Goal: Information Seeking & Learning: Learn about a topic

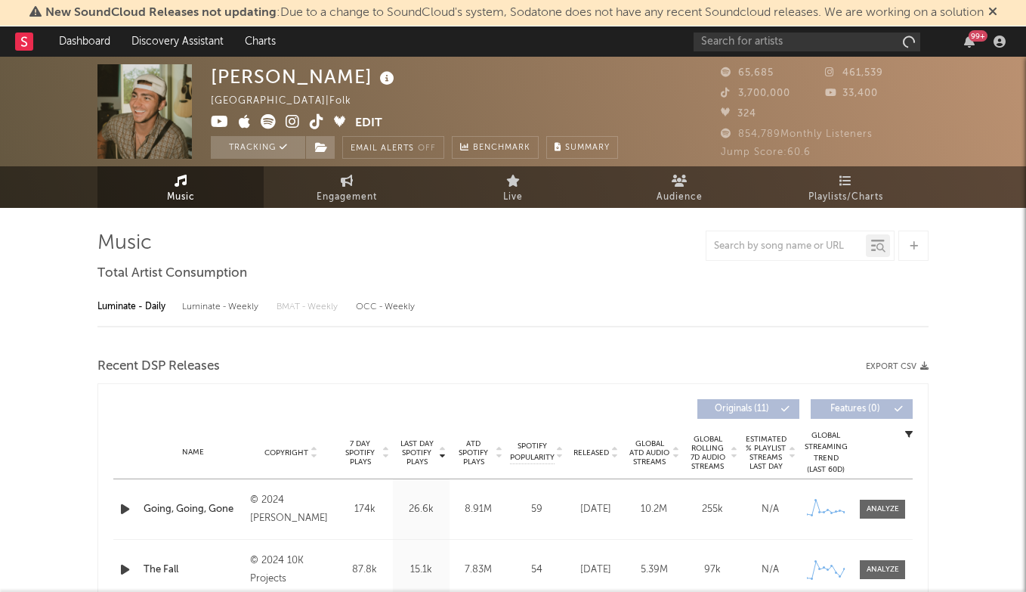
select select "6m"
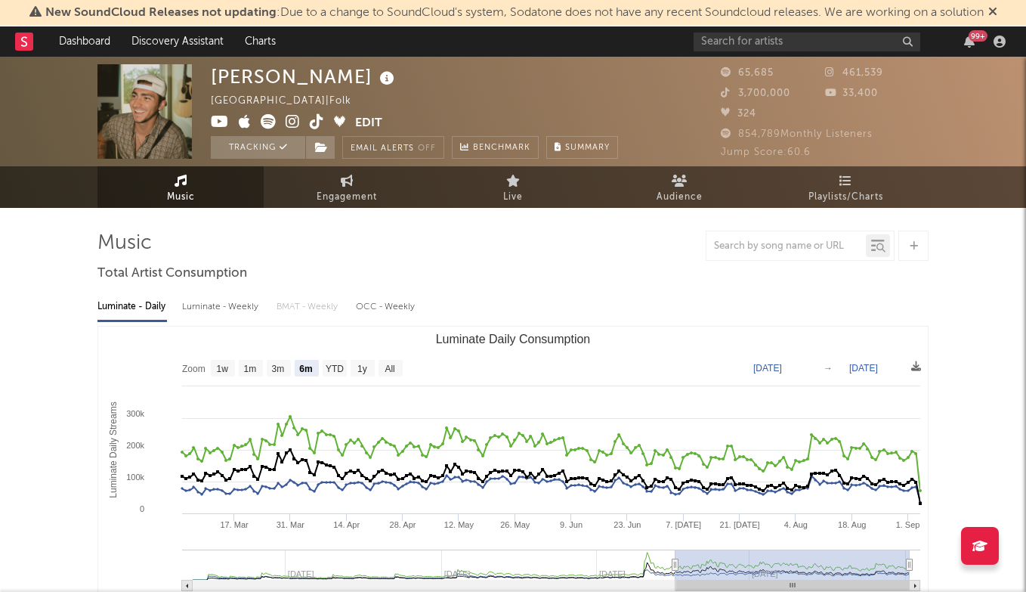
click at [834, 60] on div "[PERSON_NAME] [GEOGRAPHIC_DATA] | Folk Edit Tracking Email Alerts Off Benchmark…" at bounding box center [513, 112] width 1026 height 110
click at [834, 49] on input "text" at bounding box center [807, 41] width 227 height 19
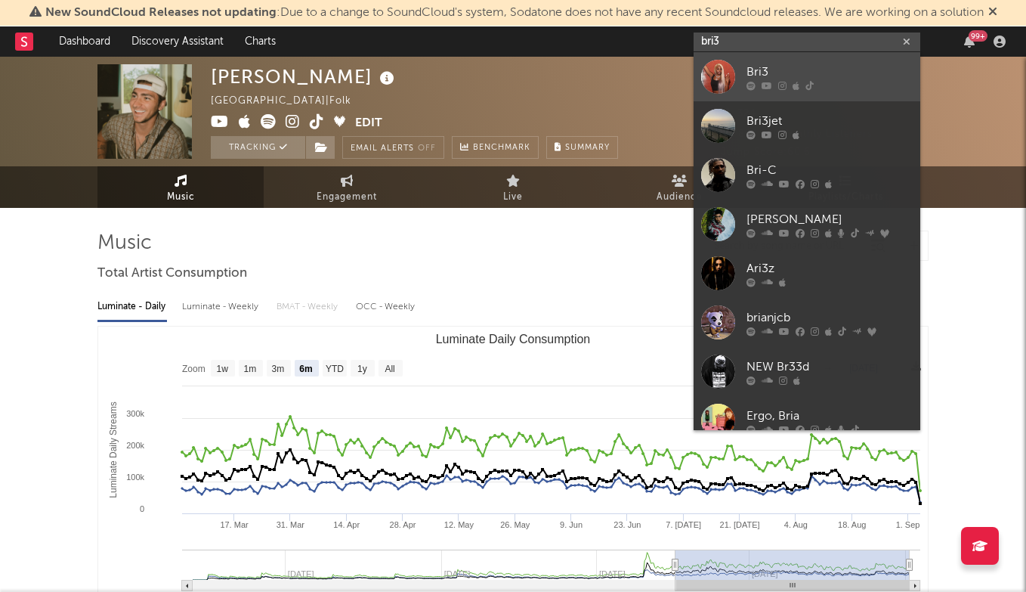
type input "bri3"
click at [780, 73] on div "Bri3" at bounding box center [830, 72] width 166 height 18
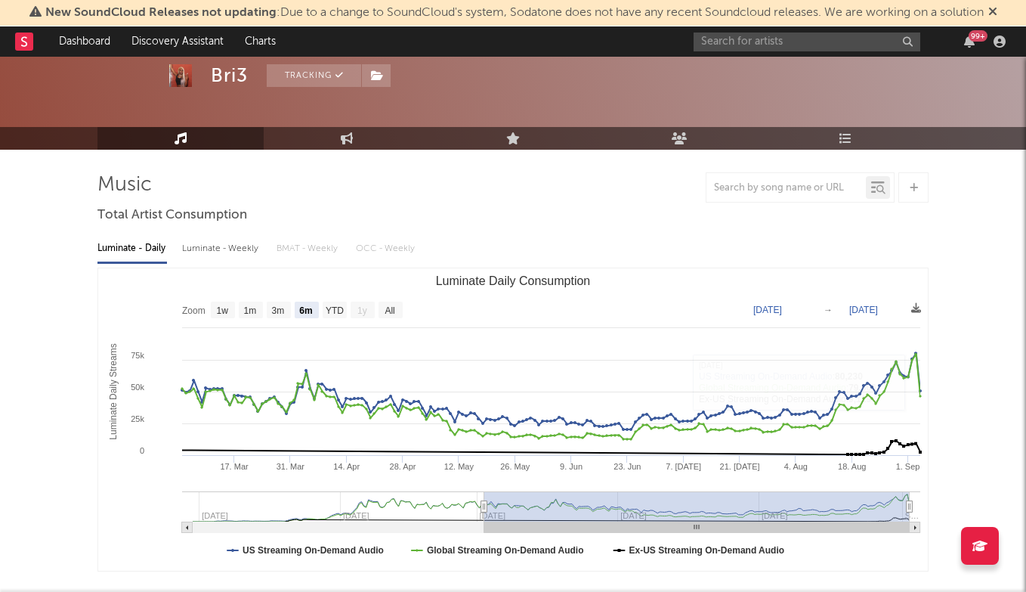
scroll to position [58, 0]
click at [394, 308] on text "All" at bounding box center [390, 310] width 10 height 11
select select "All"
type input "[DATE]"
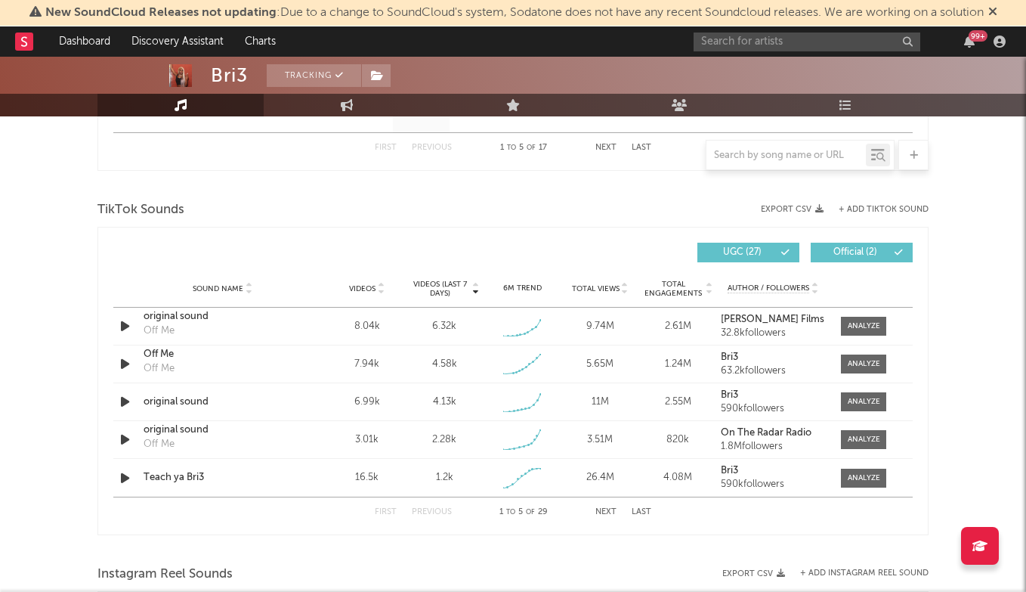
scroll to position [954, 0]
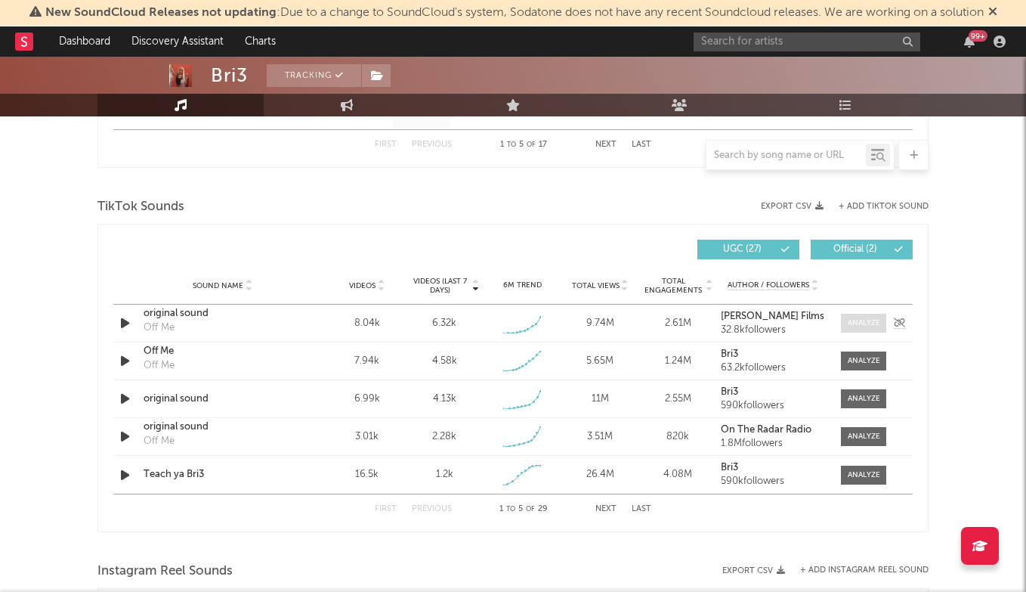
click at [872, 323] on div at bounding box center [864, 322] width 32 height 11
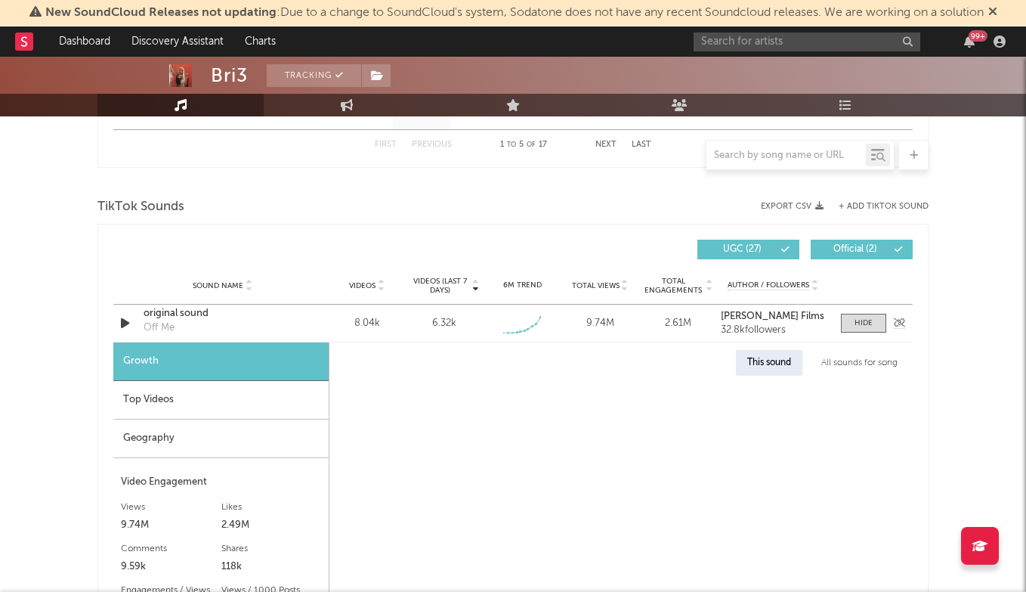
select select "1w"
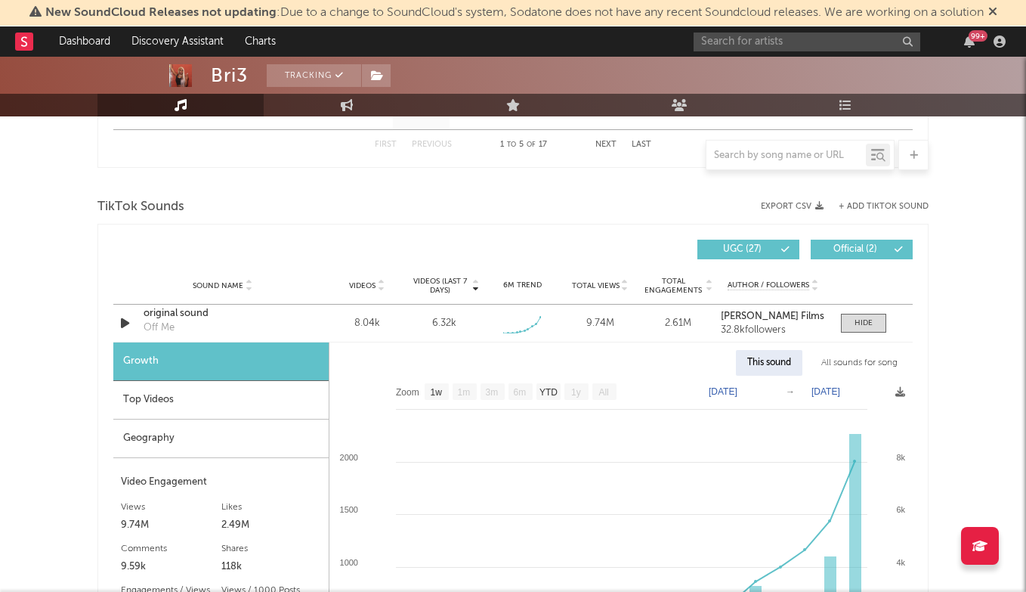
click at [260, 391] on div "Top Videos" at bounding box center [220, 400] width 215 height 39
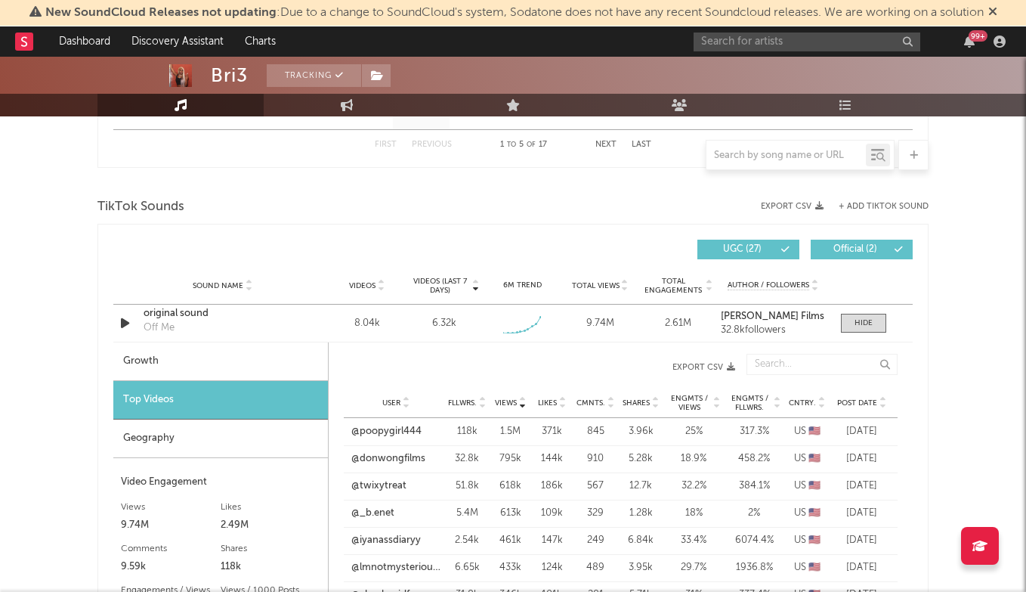
click at [258, 375] on div "Growth" at bounding box center [220, 361] width 215 height 39
select select "1w"
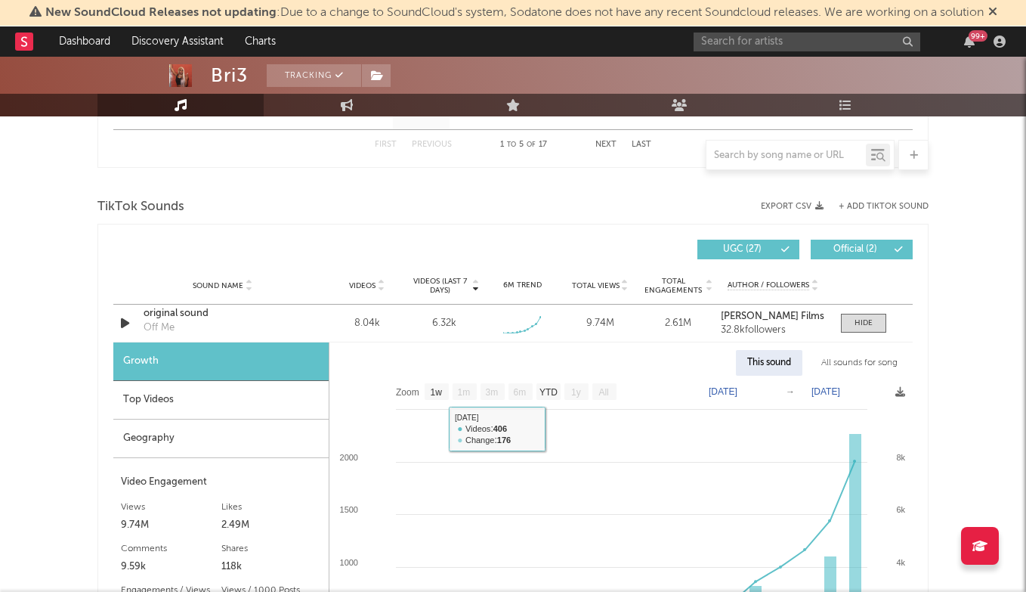
click at [159, 377] on div "Growth" at bounding box center [220, 361] width 215 height 39
click at [159, 401] on div "Top Videos" at bounding box center [220, 400] width 215 height 39
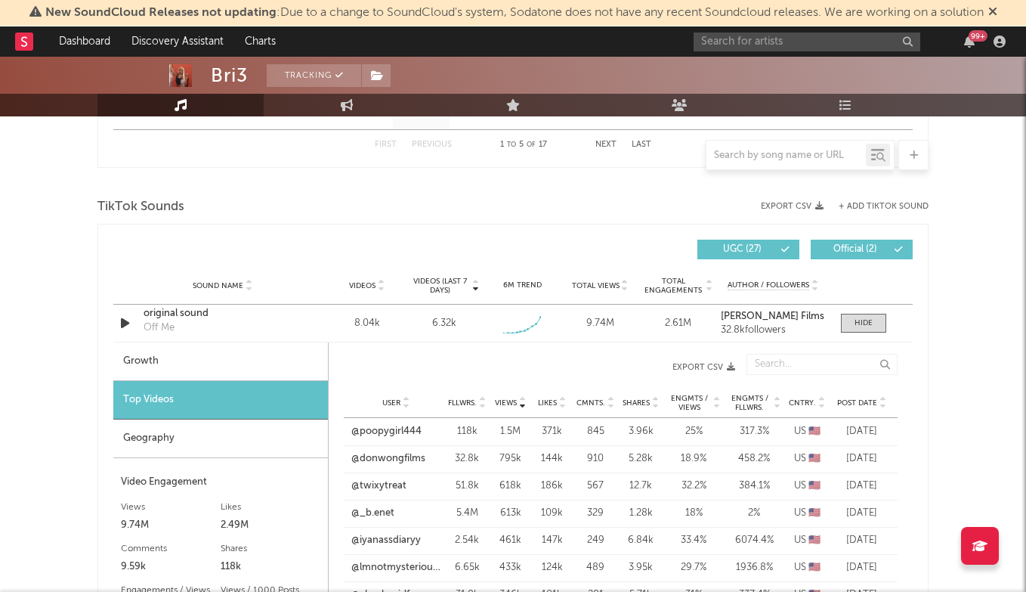
scroll to position [991, 0]
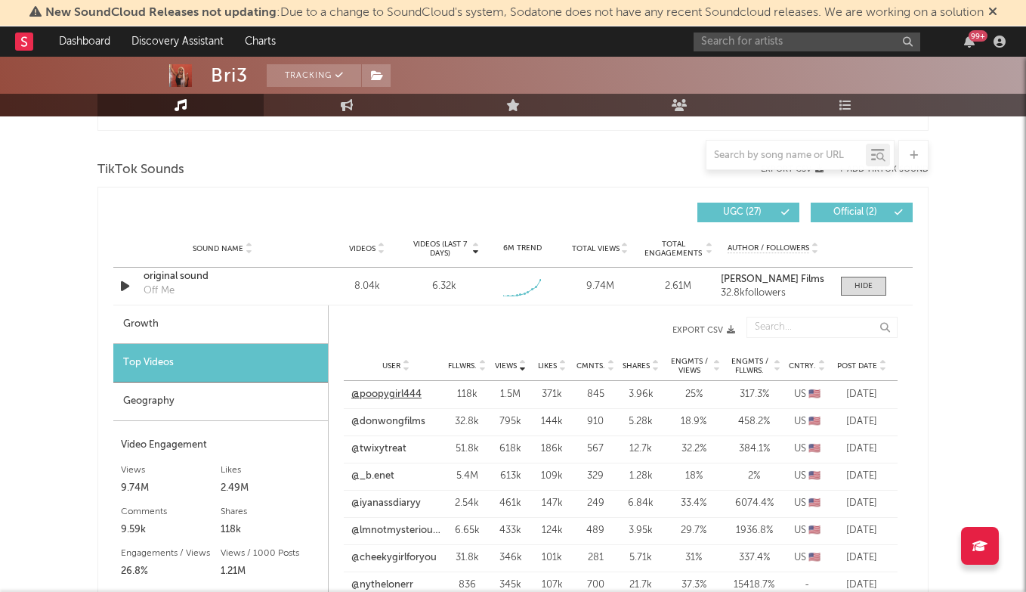
click at [399, 389] on link "@poopygirl444" at bounding box center [386, 394] width 70 height 15
click at [862, 299] on div "Sound Name original sound Off Me Videos 8.04k Videos (last 7 days) 6.32k Weekly…" at bounding box center [513, 286] width 800 height 37
click at [862, 290] on div at bounding box center [864, 285] width 18 height 11
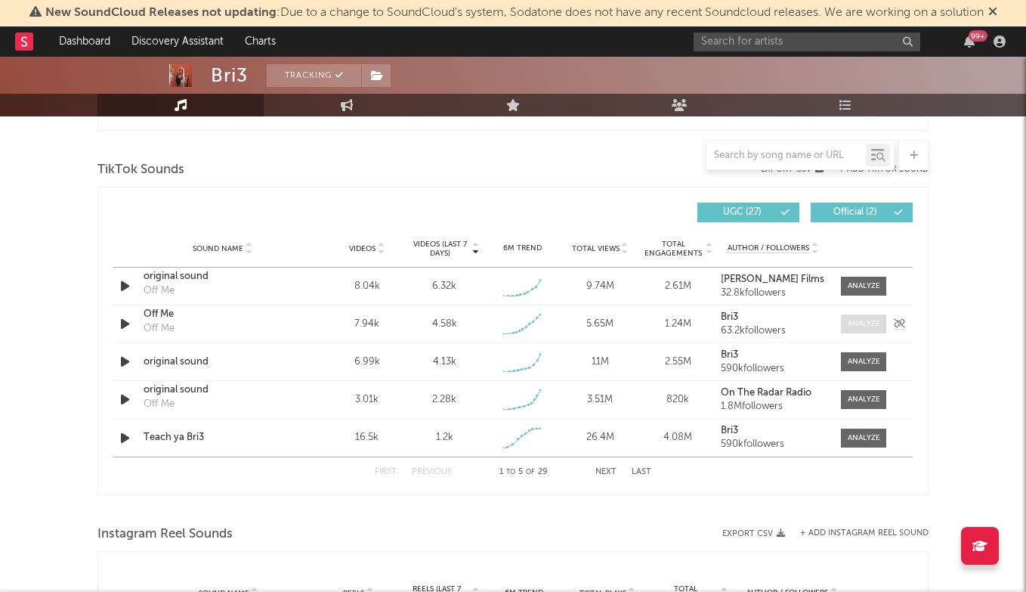
click at [864, 323] on div at bounding box center [864, 323] width 32 height 11
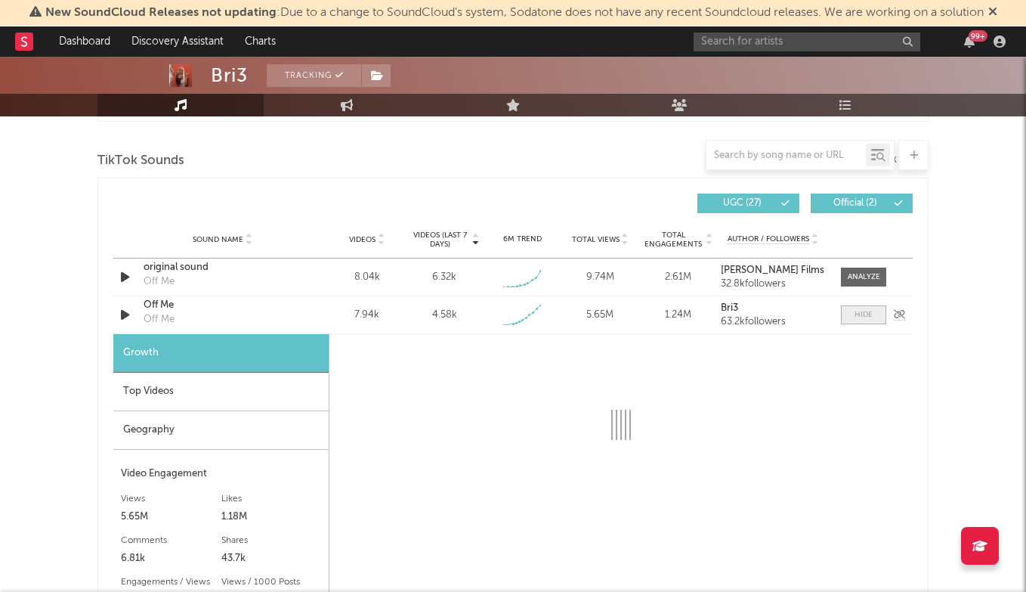
select select "1w"
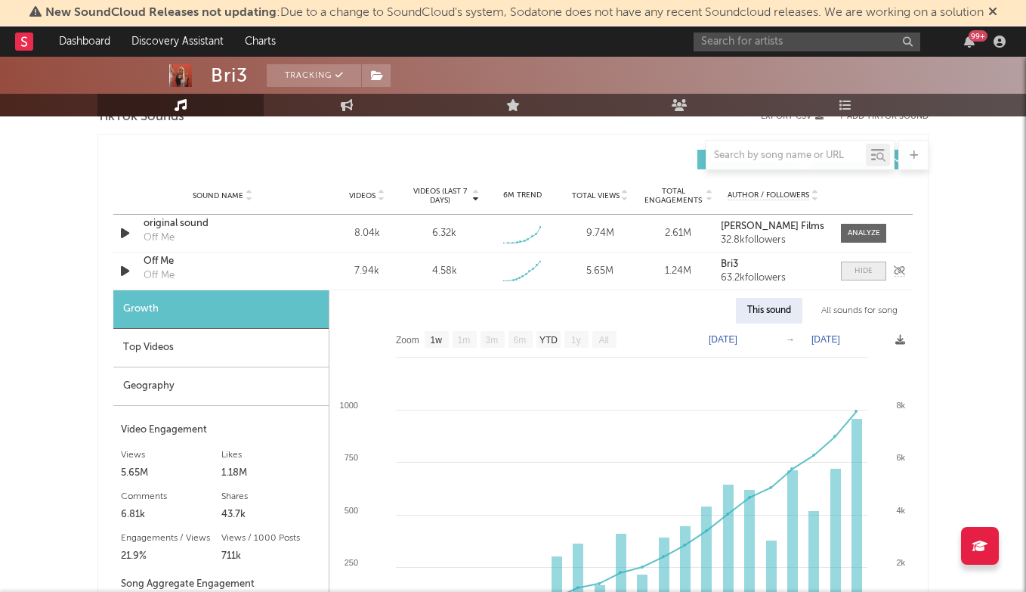
scroll to position [1047, 0]
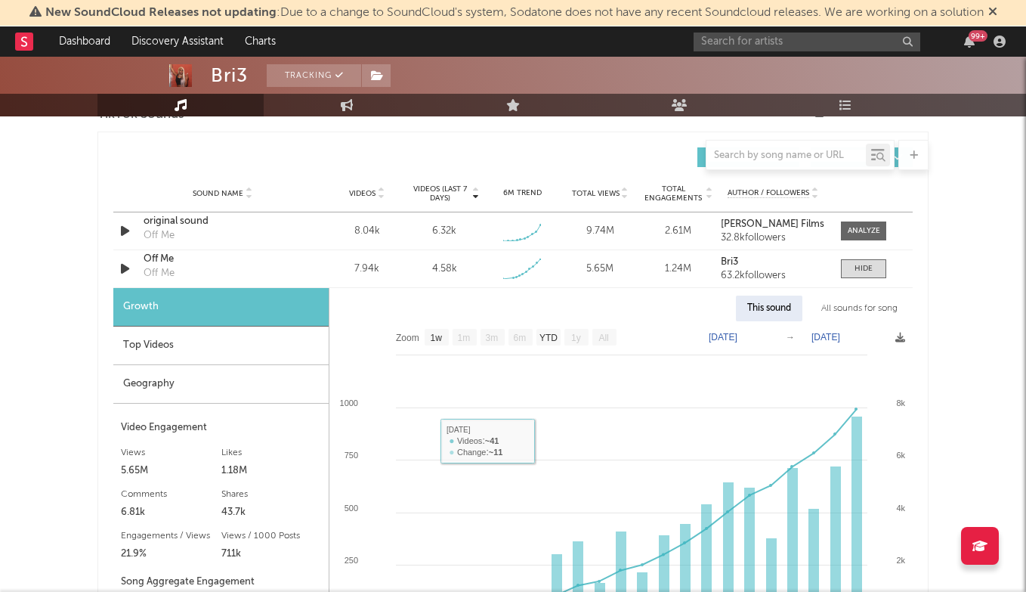
click at [252, 342] on div "Top Videos" at bounding box center [220, 345] width 215 height 39
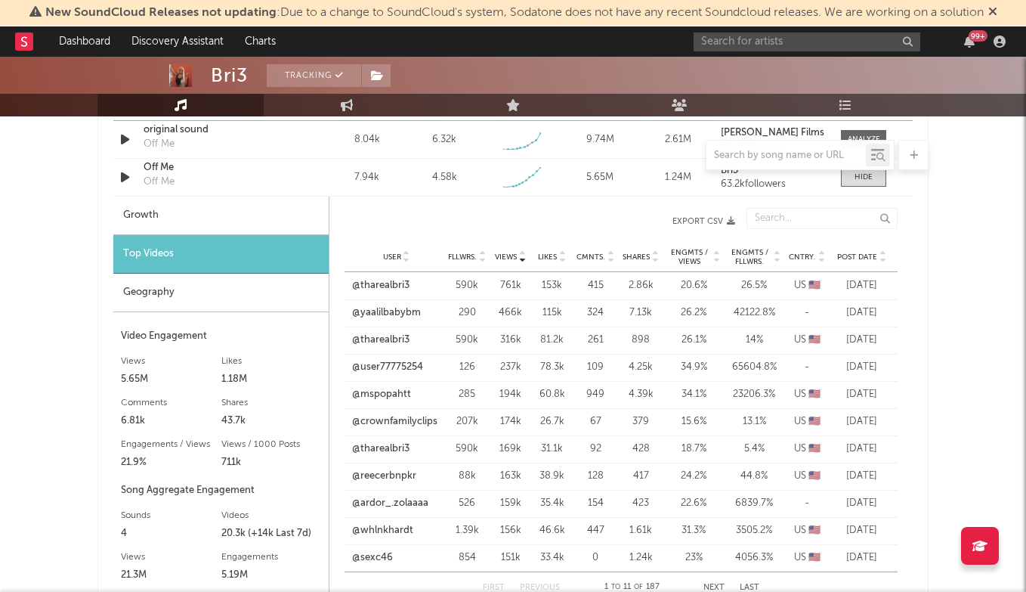
scroll to position [1128, 0]
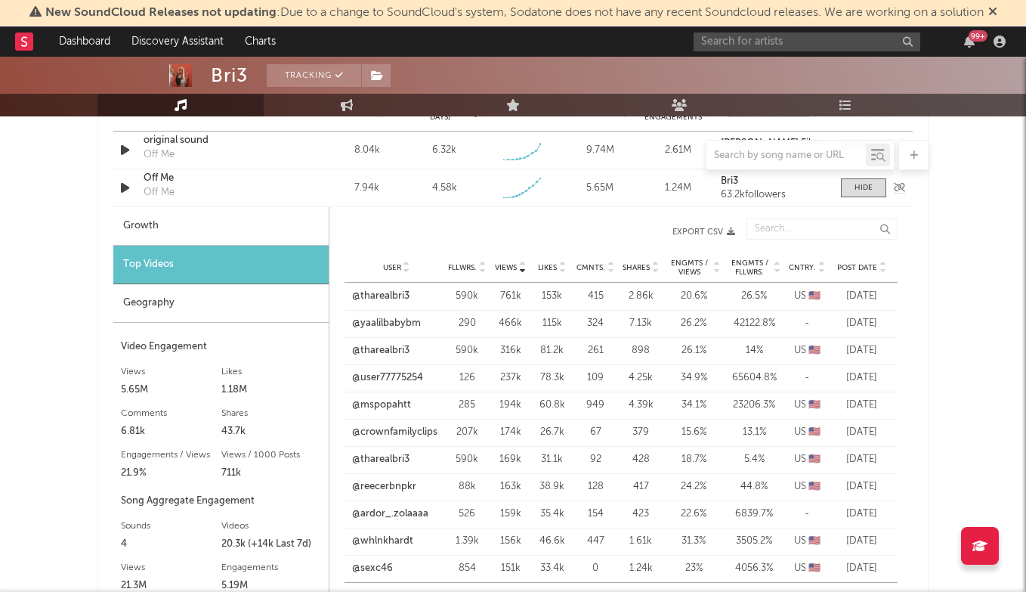
click at [856, 200] on div "Sound Name Off Me Off Me Videos 7.94k Videos (last 7 days) 4.58k Weekly Growth …" at bounding box center [513, 187] width 800 height 37
click at [864, 191] on div at bounding box center [864, 187] width 18 height 11
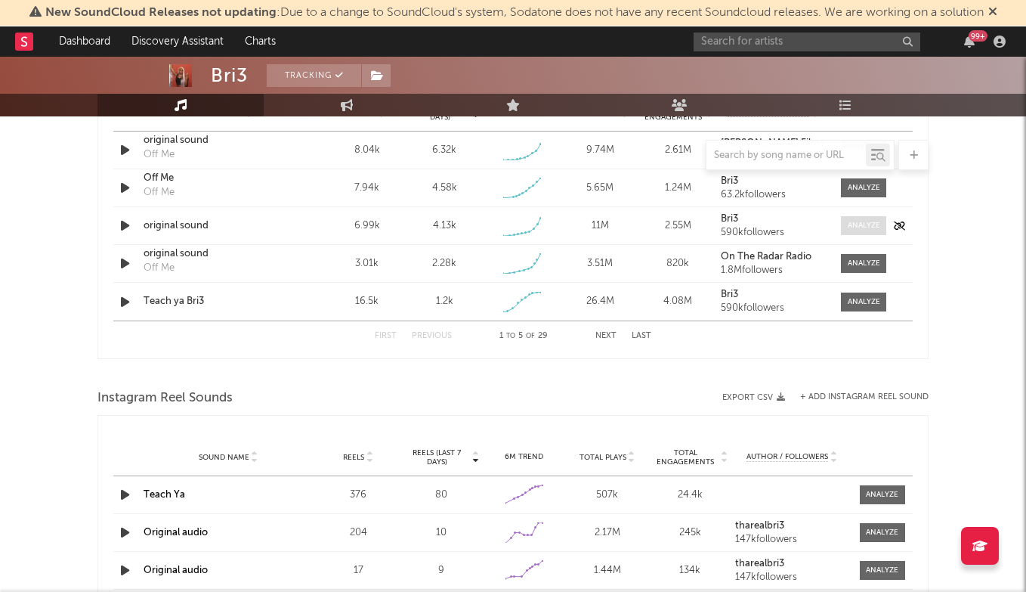
click at [857, 227] on div at bounding box center [864, 225] width 32 height 11
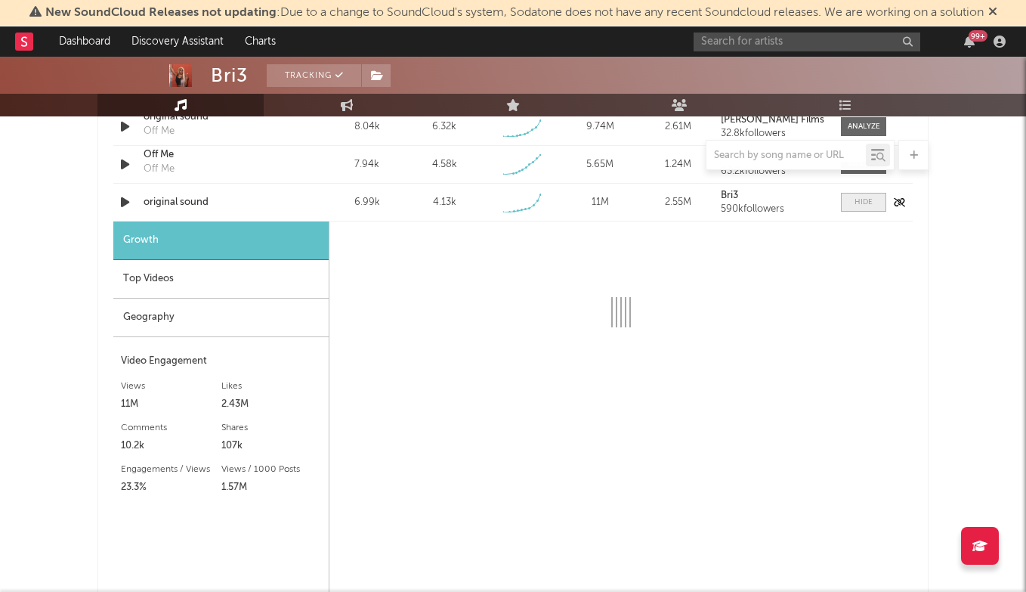
select select "1w"
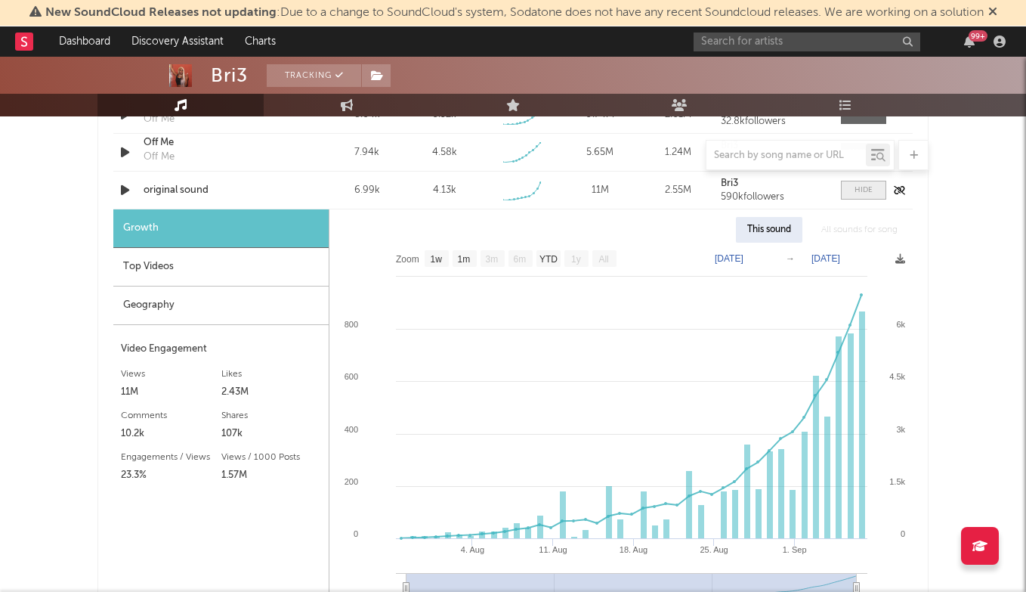
scroll to position [1165, 0]
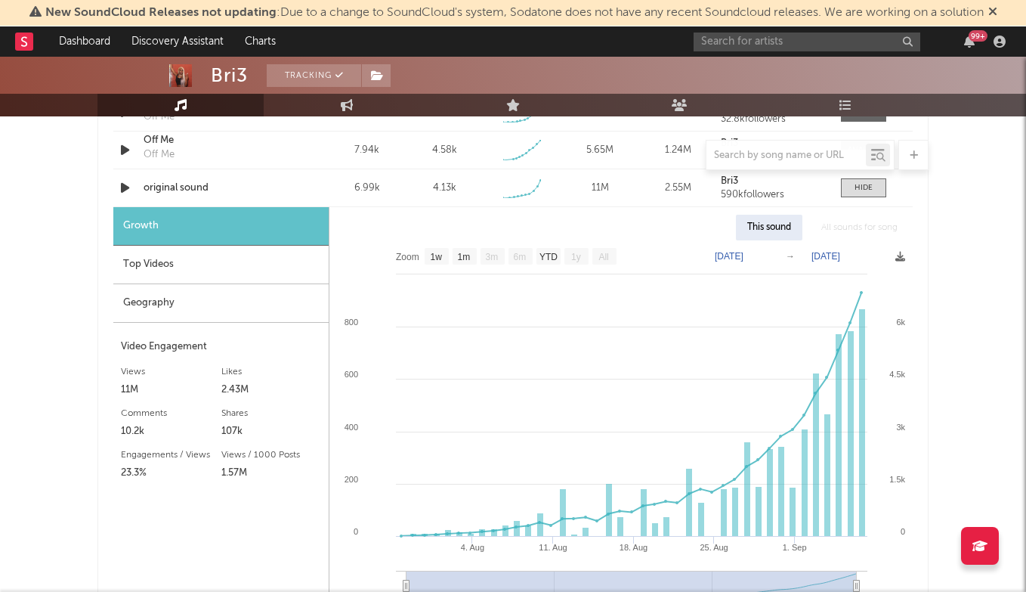
click at [279, 266] on div "Top Videos" at bounding box center [220, 265] width 215 height 39
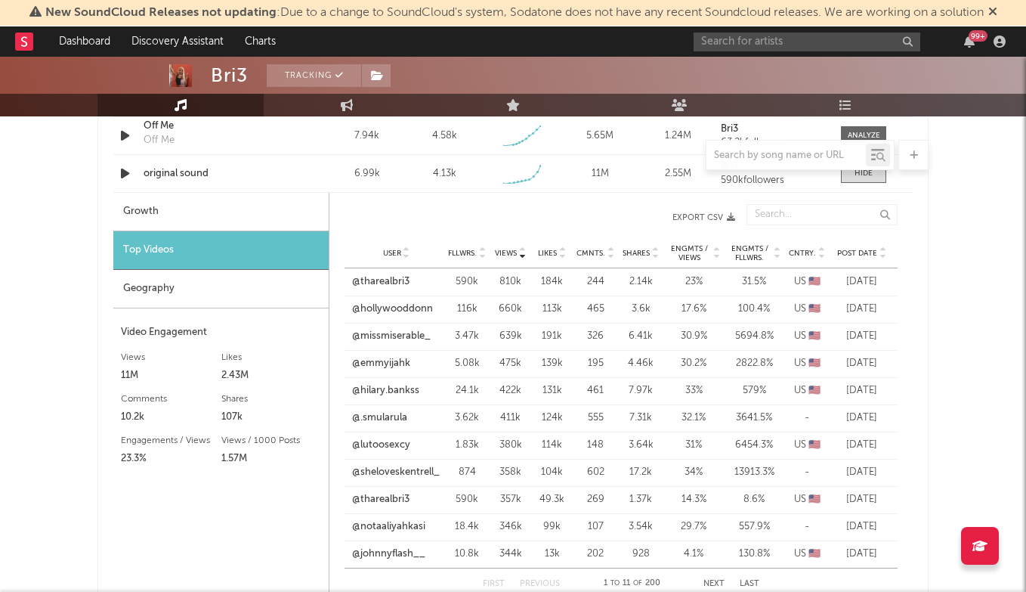
scroll to position [1184, 0]
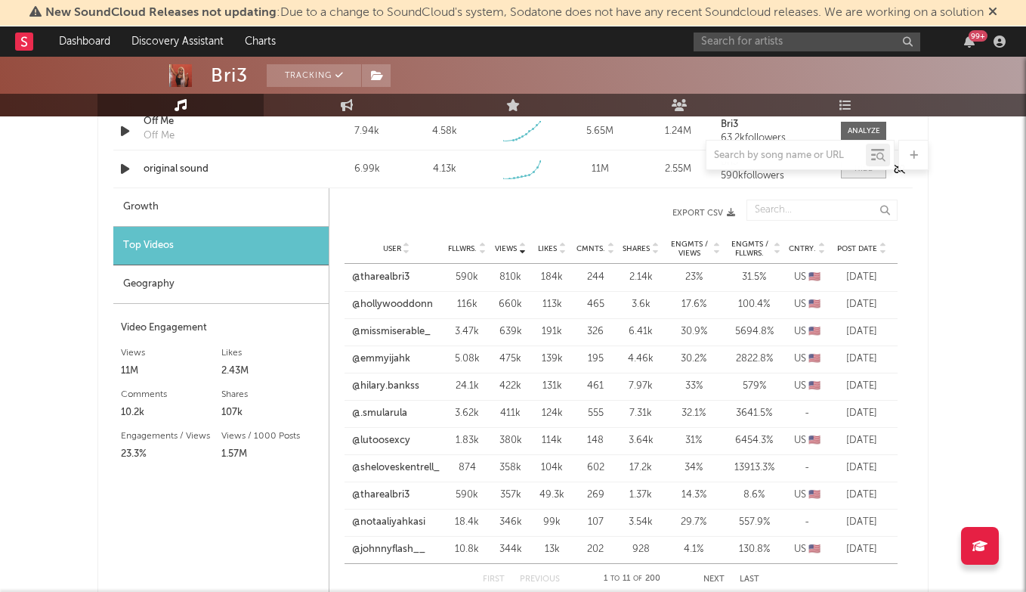
click at [865, 176] on span at bounding box center [863, 168] width 45 height 19
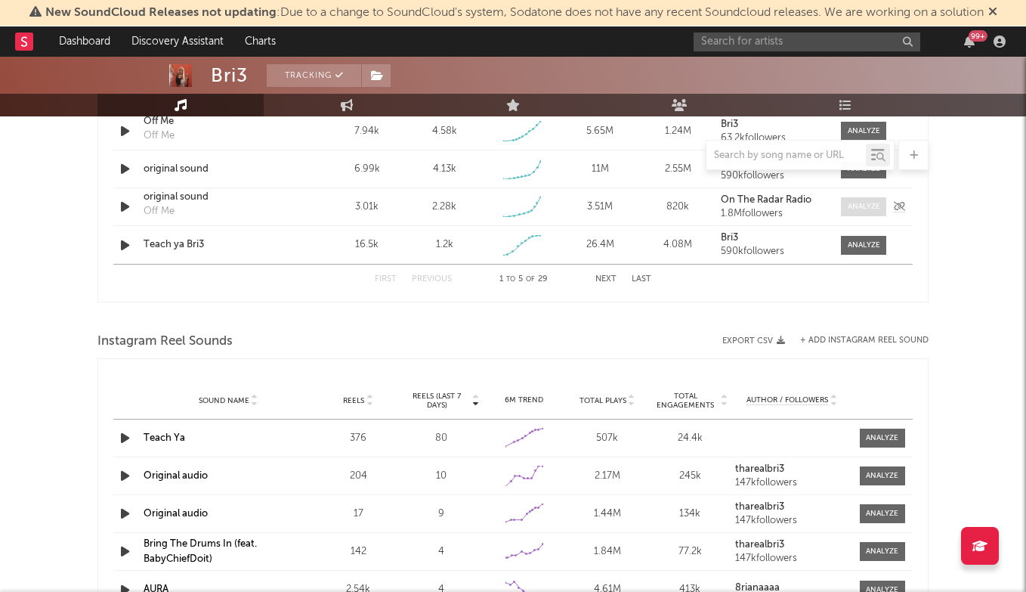
click at [854, 208] on div at bounding box center [864, 206] width 32 height 11
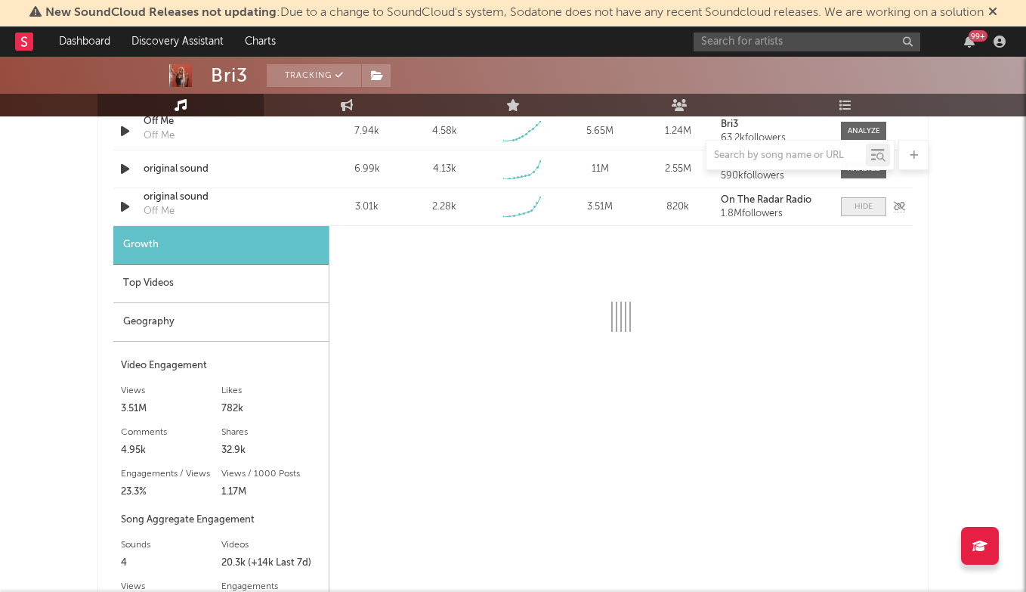
select select "1w"
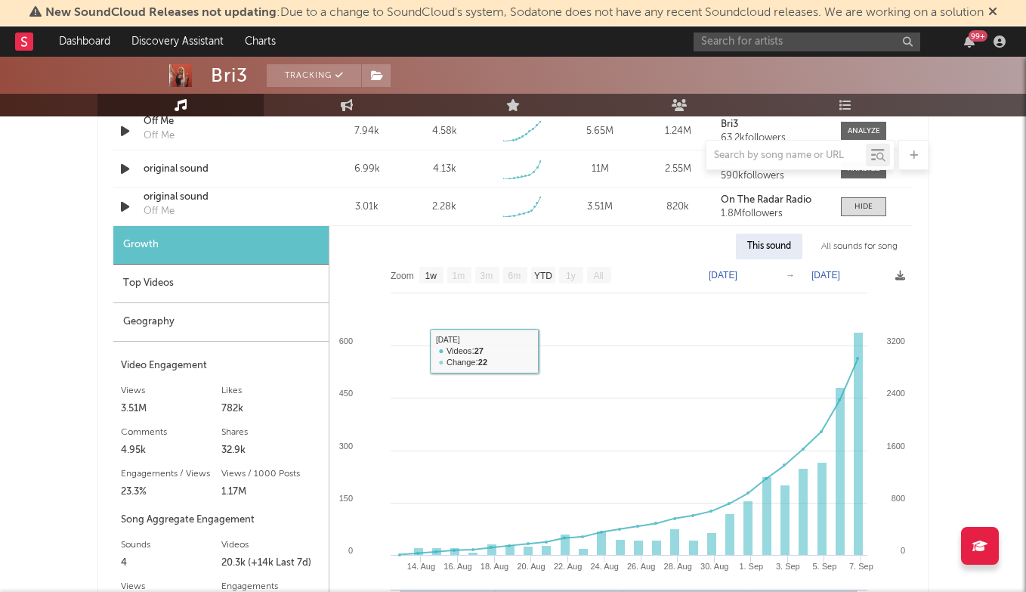
click at [213, 293] on div "Top Videos" at bounding box center [220, 284] width 215 height 39
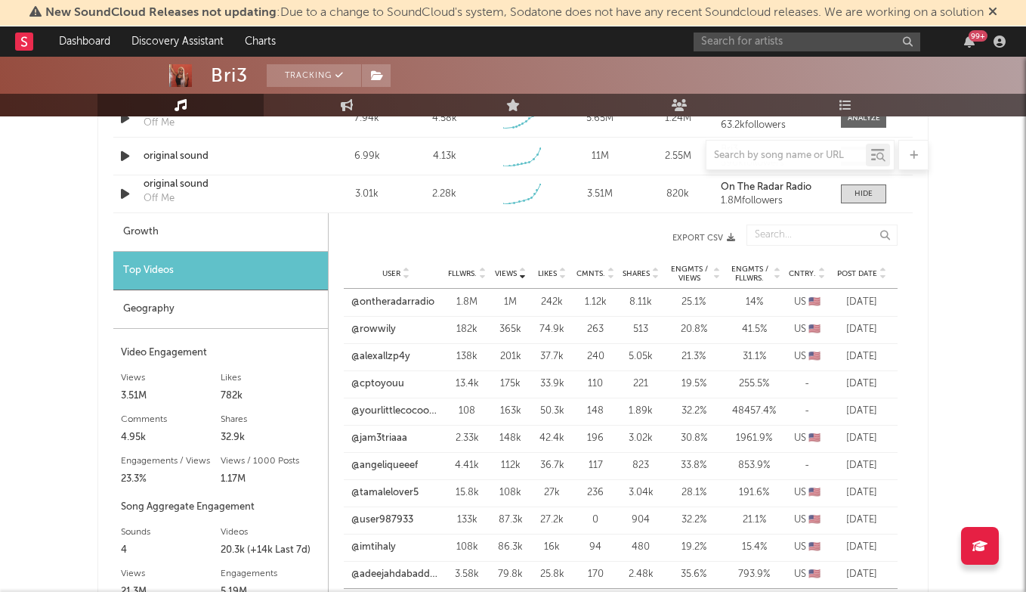
scroll to position [1171, 0]
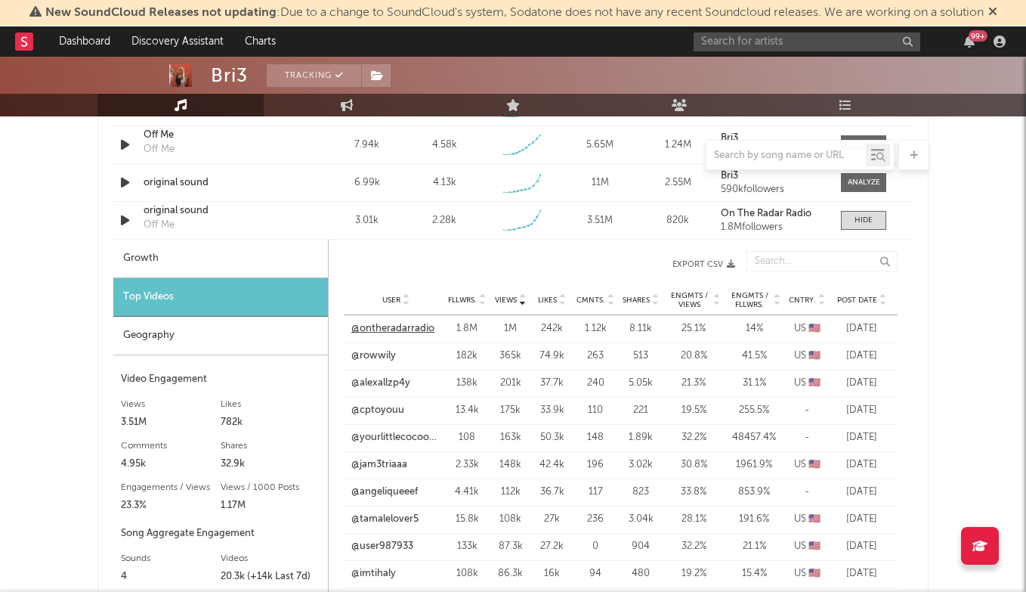
click at [399, 331] on link "@ontheradarradio" at bounding box center [392, 328] width 83 height 15
